Goal: Task Accomplishment & Management: Manage account settings

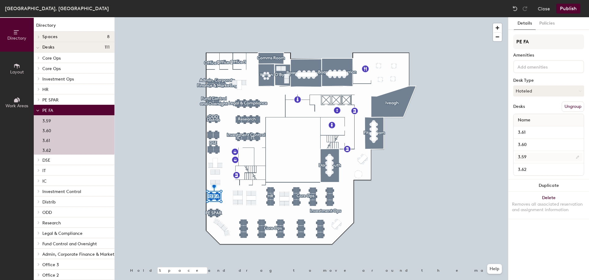
click at [401, 17] on div at bounding box center [312, 17] width 394 height 0
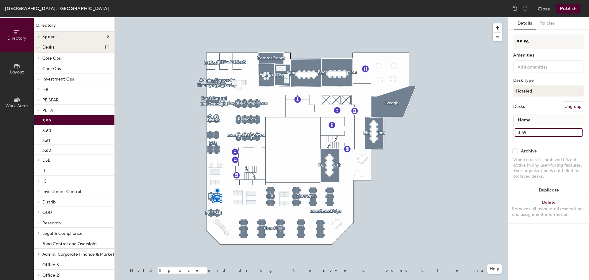
click at [578, 133] on input "3.59" at bounding box center [549, 132] width 68 height 9
click at [542, 89] on button "Hoteled" at bounding box center [549, 90] width 71 height 11
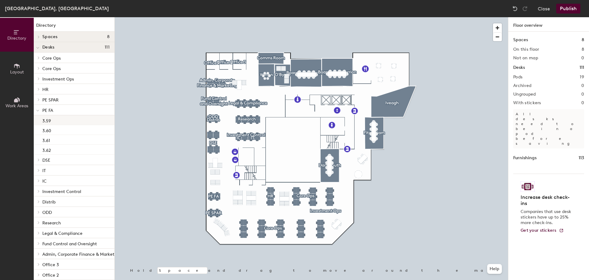
click at [67, 121] on div "3.59" at bounding box center [74, 120] width 81 height 10
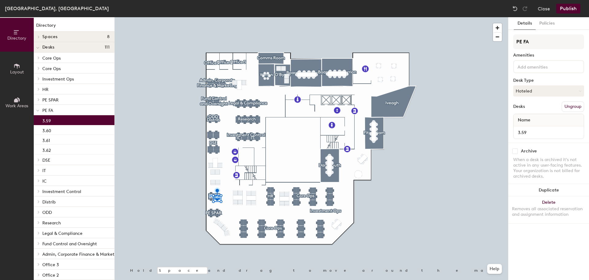
click at [516, 152] on input "checkbox" at bounding box center [516, 151] width 6 height 6
checkbox input "true"
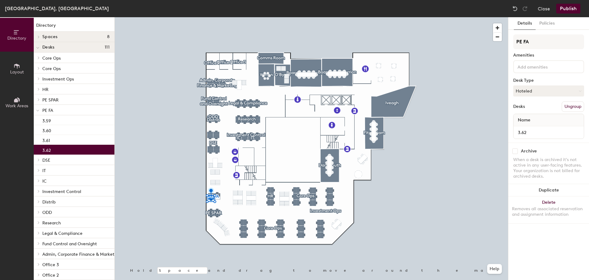
click at [518, 151] on input "checkbox" at bounding box center [516, 151] width 6 height 6
checkbox input "true"
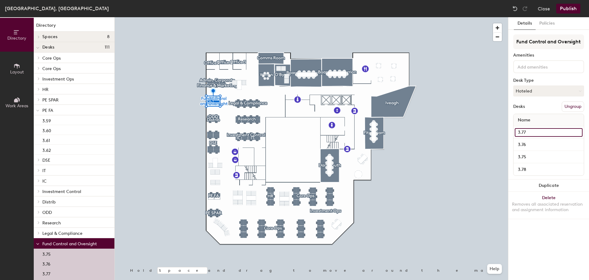
click at [546, 132] on input "3.77" at bounding box center [549, 132] width 68 height 9
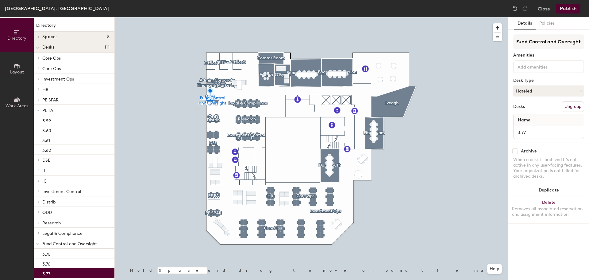
click at [517, 150] on input "checkbox" at bounding box center [516, 151] width 6 height 6
checkbox input "true"
click at [515, 150] on input "checkbox" at bounding box center [516, 151] width 6 height 6
checkbox input "true"
click at [218, 17] on div at bounding box center [312, 17] width 394 height 0
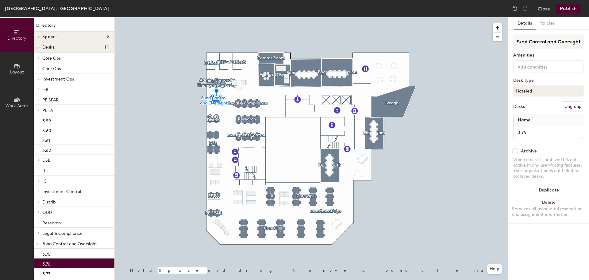
click at [515, 149] on input "checkbox" at bounding box center [516, 151] width 6 height 6
checkbox input "true"
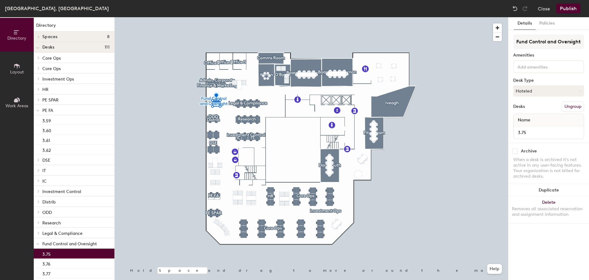
click at [516, 150] on input "checkbox" at bounding box center [516, 151] width 6 height 6
checkbox input "true"
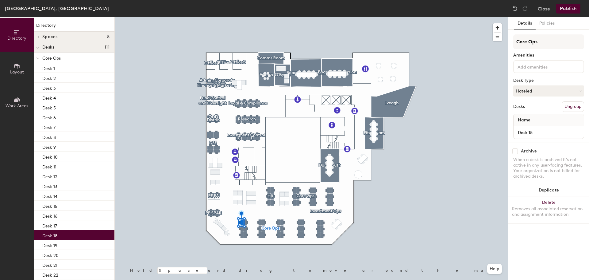
click at [515, 153] on input "checkbox" at bounding box center [516, 151] width 6 height 6
checkbox input "true"
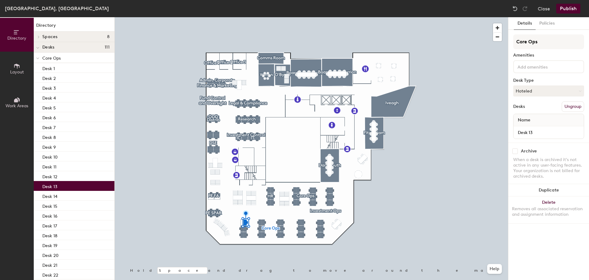
click at [515, 152] on input "checkbox" at bounding box center [516, 151] width 6 height 6
checkbox input "true"
click at [513, 152] on input "checkbox" at bounding box center [516, 151] width 6 height 6
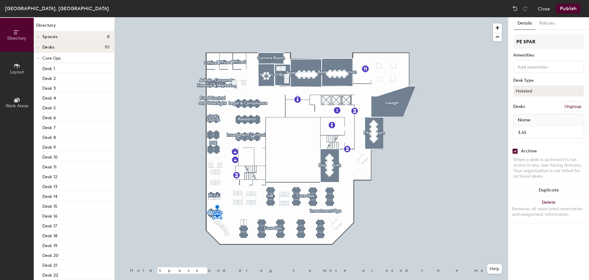
checkbox input "true"
click at [515, 151] on input "checkbox" at bounding box center [516, 151] width 6 height 6
checkbox input "true"
click at [528, 152] on div "Archive" at bounding box center [529, 151] width 16 height 5
click at [517, 149] on input "checkbox" at bounding box center [516, 151] width 6 height 6
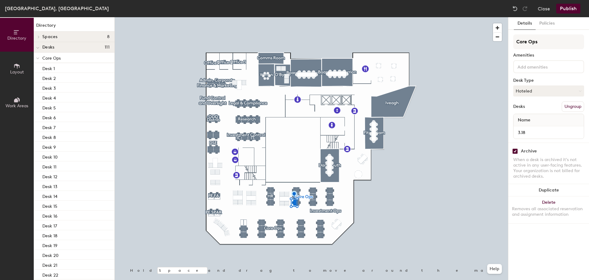
checkbox input "true"
click at [515, 152] on input "checkbox" at bounding box center [516, 151] width 6 height 6
checkbox input "true"
click at [516, 152] on input "checkbox" at bounding box center [516, 151] width 6 height 6
checkbox input "true"
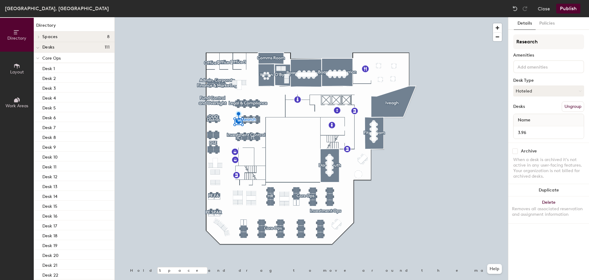
click at [517, 152] on input "checkbox" at bounding box center [516, 151] width 6 height 6
checkbox input "true"
click at [573, 12] on button "Publish" at bounding box center [569, 9] width 24 height 10
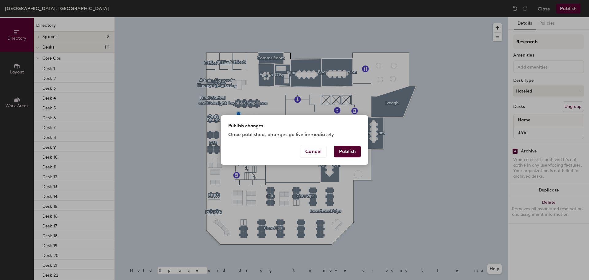
click at [351, 153] on button "Publish" at bounding box center [347, 152] width 27 height 12
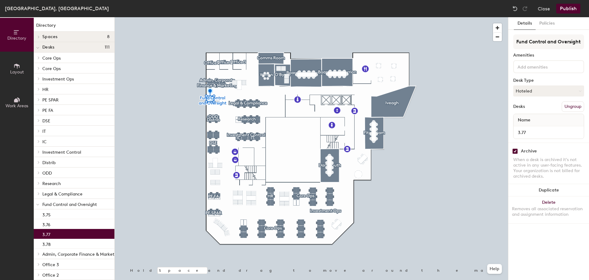
click at [516, 152] on input "checkbox" at bounding box center [516, 151] width 6 height 6
checkbox input "false"
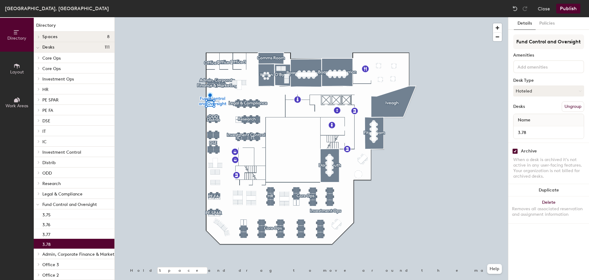
click at [517, 152] on input "checkbox" at bounding box center [516, 151] width 6 height 6
checkbox input "false"
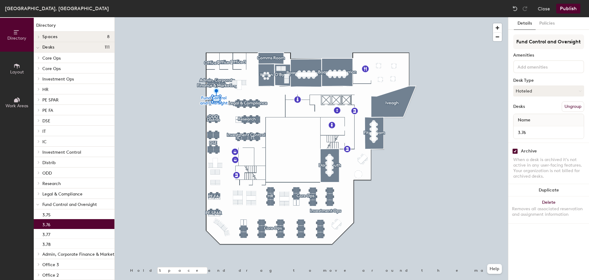
click at [516, 151] on input "checkbox" at bounding box center [516, 151] width 6 height 6
checkbox input "false"
click at [515, 152] on input "checkbox" at bounding box center [516, 151] width 6 height 6
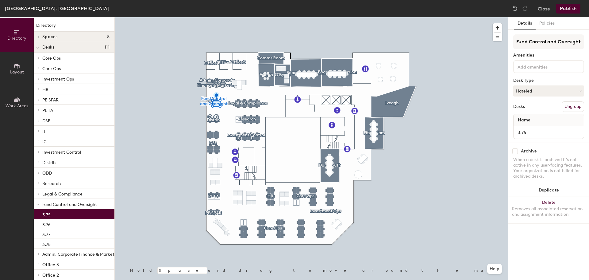
checkbox input "false"
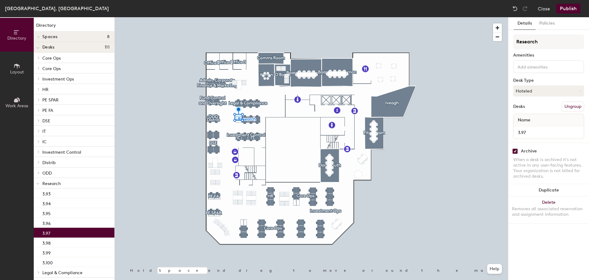
click at [514, 152] on input "checkbox" at bounding box center [516, 151] width 6 height 6
checkbox input "false"
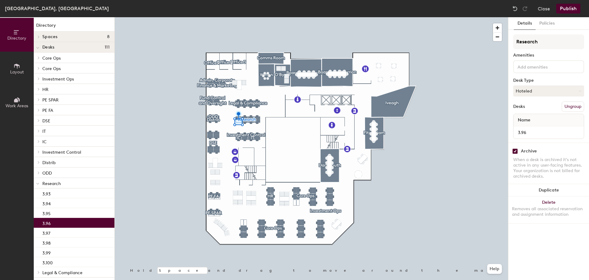
click at [515, 151] on input "checkbox" at bounding box center [516, 151] width 6 height 6
checkbox input "false"
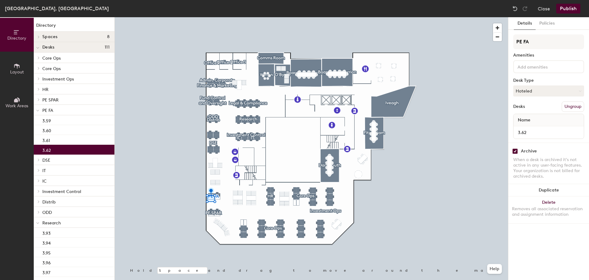
click at [514, 152] on input "checkbox" at bounding box center [516, 151] width 6 height 6
checkbox input "false"
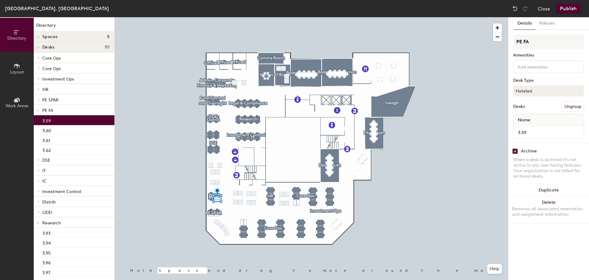
click at [516, 152] on input "checkbox" at bounding box center [516, 151] width 6 height 6
checkbox input "false"
click at [212, 17] on div at bounding box center [312, 17] width 394 height 0
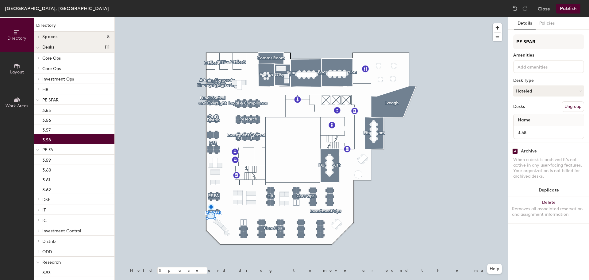
click at [517, 151] on input "checkbox" at bounding box center [516, 151] width 6 height 6
checkbox input "false"
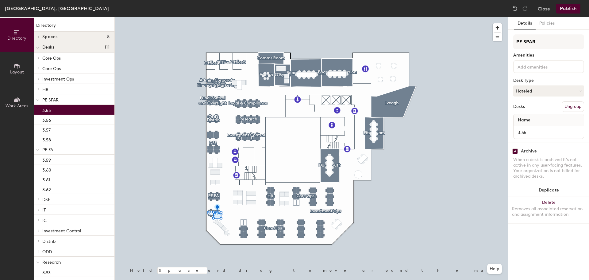
drag, startPoint x: 515, startPoint y: 152, endPoint x: 510, endPoint y: 154, distance: 5.9
click at [515, 152] on input "checkbox" at bounding box center [516, 151] width 6 height 6
checkbox input "false"
click at [246, 17] on div at bounding box center [312, 17] width 394 height 0
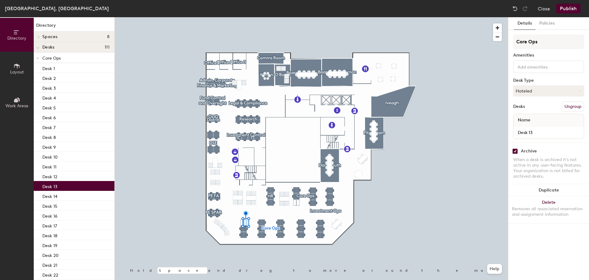
click at [517, 149] on input "checkbox" at bounding box center [516, 151] width 6 height 6
checkbox input "false"
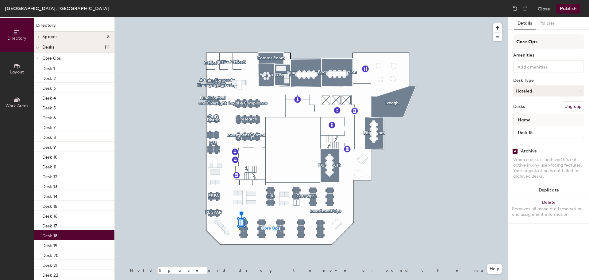
click at [516, 151] on input "checkbox" at bounding box center [516, 151] width 6 height 6
checkbox input "false"
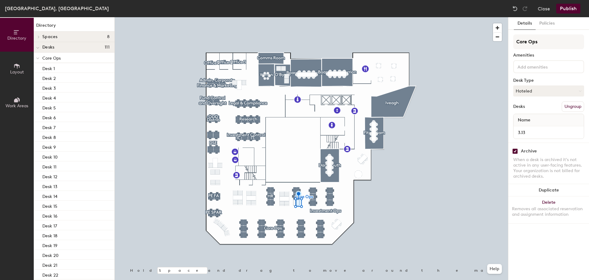
click at [515, 150] on input "checkbox" at bounding box center [516, 151] width 6 height 6
checkbox input "false"
click at [515, 152] on input "checkbox" at bounding box center [516, 151] width 6 height 6
checkbox input "false"
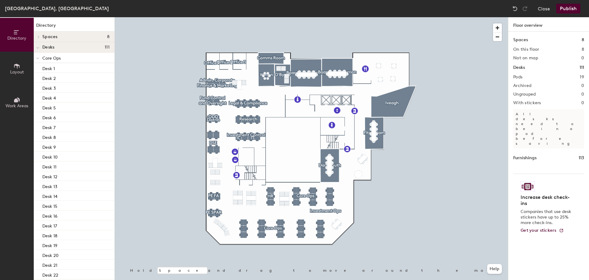
click at [570, 6] on button "Publish" at bounding box center [569, 9] width 24 height 10
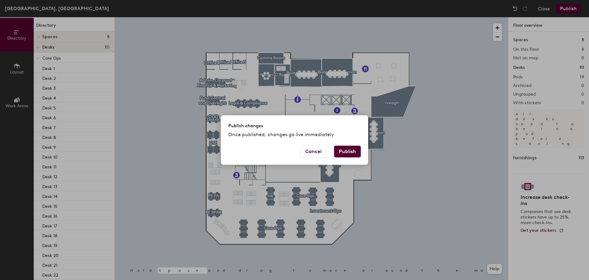
click at [349, 152] on button "Publish" at bounding box center [347, 152] width 27 height 12
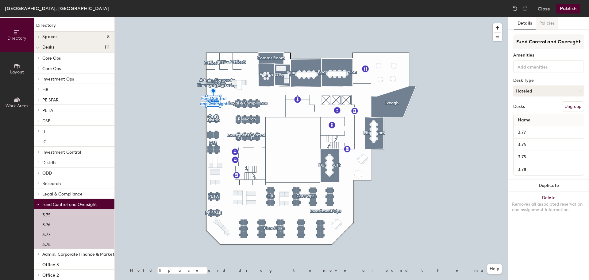
click at [544, 23] on button "Policies" at bounding box center [547, 23] width 23 height 13
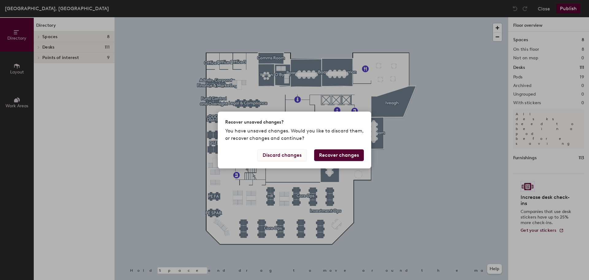
click at [303, 155] on button "Discard changes" at bounding box center [282, 155] width 49 height 12
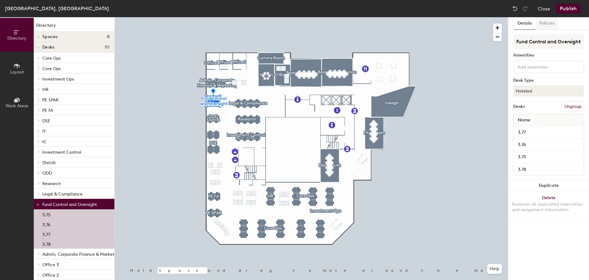
click at [547, 24] on button "Policies" at bounding box center [547, 23] width 23 height 13
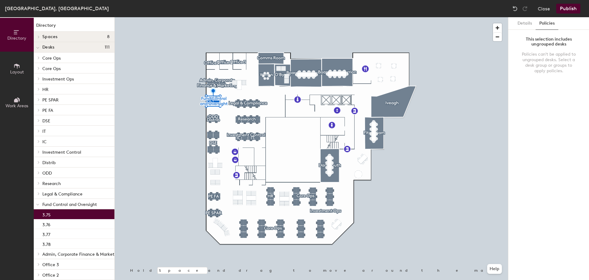
click at [55, 211] on div "3.75" at bounding box center [74, 214] width 81 height 10
click at [521, 24] on button "Details" at bounding box center [525, 23] width 22 height 13
